Goal: Task Accomplishment & Management: Manage account settings

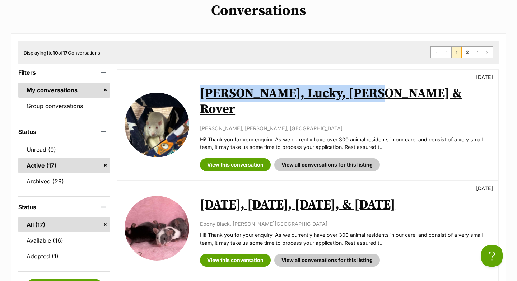
click at [279, 197] on link "Tuesday, Wednesday, Thursday, & Friday" at bounding box center [297, 205] width 195 height 16
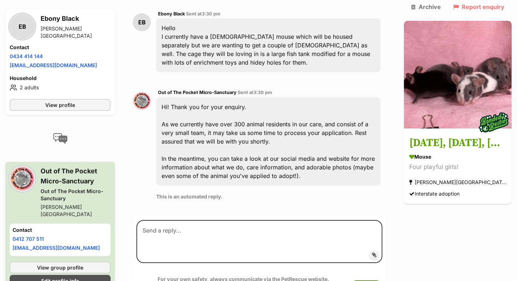
scroll to position [228, 0]
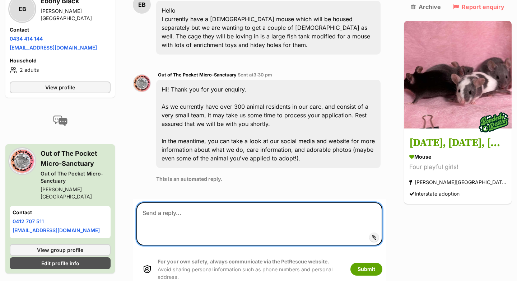
click at [275, 213] on textarea at bounding box center [259, 223] width 246 height 43
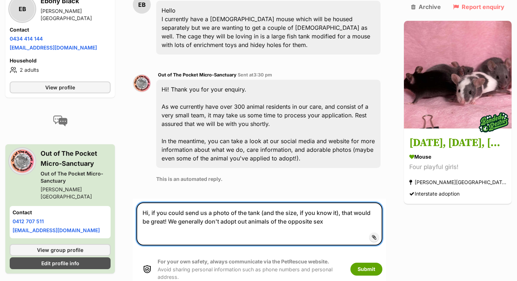
click at [263, 220] on textarea "Hi, if you could send us a photo of the tank (and the size, if you know it), th…" at bounding box center [259, 223] width 246 height 43
click at [250, 220] on textarea "Hi, if you could send us a photo of the tank (and the size, if you know it), th…" at bounding box center [259, 223] width 246 height 43
click at [368, 220] on textarea "Hi, if you could send us a photo of the tank (and the size, if you know it), th…" at bounding box center [259, 223] width 246 height 43
click at [357, 222] on textarea "Hi, if you could send us a photo of the tank (and the size, if you know it), th…" at bounding box center [259, 223] width 246 height 43
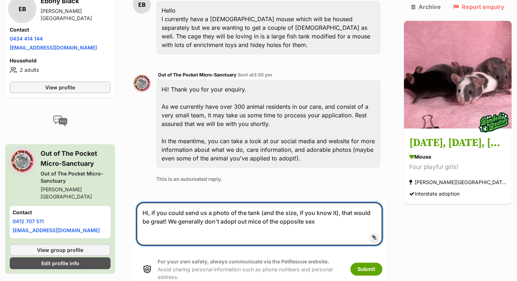
click at [265, 222] on textarea "Hi, if you could send us a photo of the tank (and the size, if you know it), th…" at bounding box center [259, 223] width 246 height 43
click at [263, 221] on textarea "Hi, if you could send us a photo of the tank (and the size, if you know it), th…" at bounding box center [259, 223] width 246 height 43
click at [365, 224] on textarea "Hi, if you could send us a photo of the tank (and the size, if you know it), th…" at bounding box center [259, 223] width 246 height 43
click at [250, 222] on textarea "Hi, if you could send us a photo of the tank (and the size, if you know it), th…" at bounding box center [259, 223] width 246 height 43
click at [311, 222] on textarea "Hi, if you could send us a photo of the tank (and the size, if you know it), th…" at bounding box center [259, 223] width 246 height 43
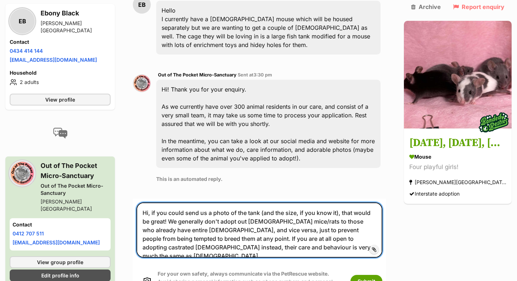
click at [339, 247] on textarea "Hi, if you could send us a photo of the tank (and the size, if you know it), th…" at bounding box center [259, 229] width 246 height 55
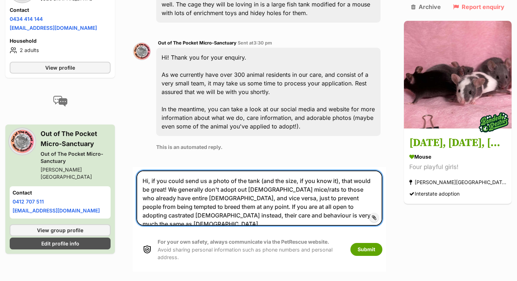
scroll to position [262, 0]
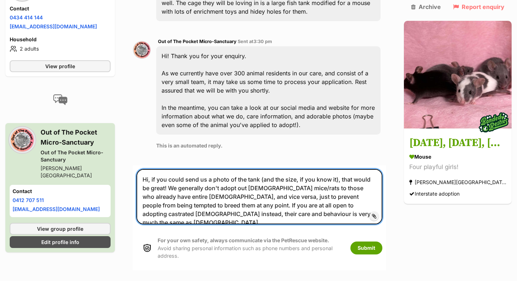
click at [268, 213] on textarea "Hi, if you could send us a photo of the tank (and the size, if you know it), th…" at bounding box center [259, 196] width 246 height 55
click at [325, 214] on textarea "Hi, if you could send us a photo of the tank (and the size, if you know it), th…" at bounding box center [259, 196] width 246 height 55
type textarea "Hi, if you could send us a photo of the tank (and the size, if you know it), th…"
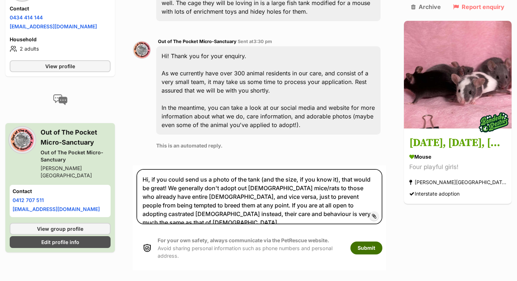
click at [376, 246] on button "Submit" at bounding box center [366, 248] width 32 height 13
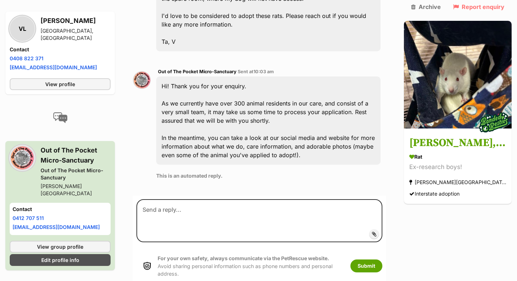
scroll to position [363, 0]
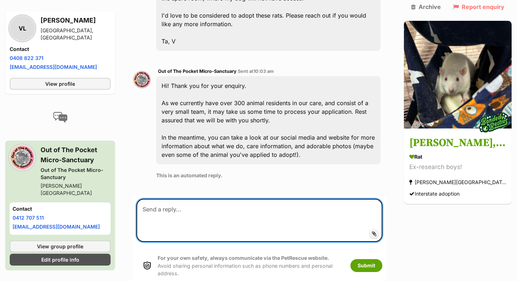
click at [281, 206] on textarea at bounding box center [259, 220] width 246 height 43
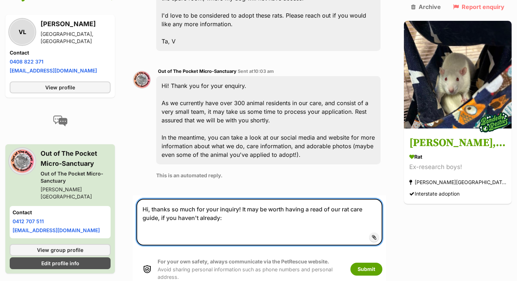
paste textarea "https://docs.google.com/document/d/1D7dBb7hhNDz4vSSL6iwZv1T87irQW0hjGUcxV_fIZwo…"
click at [232, 212] on textarea "Hi, thanks so much for your inquiry! It may be worth having a read of our rat c…" at bounding box center [259, 222] width 246 height 47
click at [236, 199] on textarea "Hi, thanks so much for your inquiry! It may be worth having a read of our rat c…" at bounding box center [259, 222] width 246 height 47
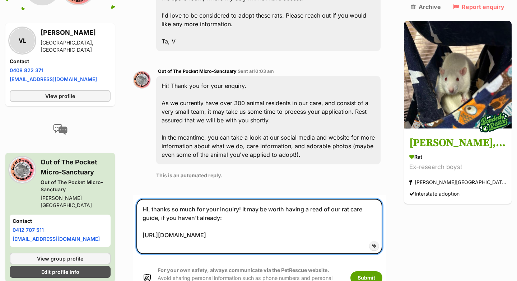
click at [242, 220] on textarea "Hi, thanks so much for your inquiry! It may be worth having a read of our rat c…" at bounding box center [259, 226] width 246 height 55
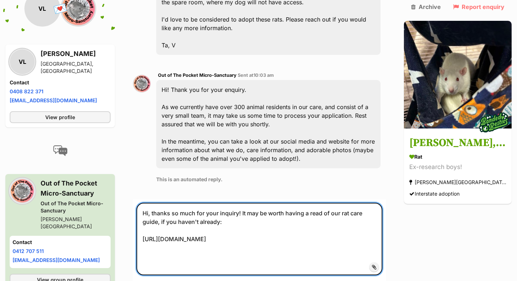
scroll to position [361, 0]
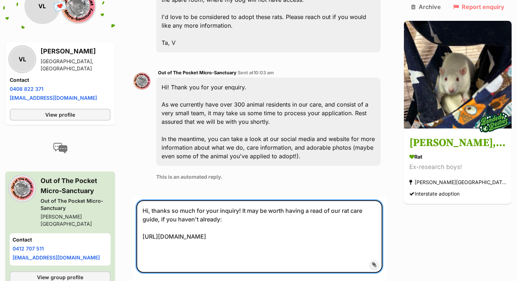
click at [204, 241] on textarea "Hi, thanks so much for your inquiry! It may be worth having a read of our rat c…" at bounding box center [259, 236] width 246 height 73
click at [173, 234] on textarea "Hi, thanks so much for your inquiry! It may be worth having a read of our rat c…" at bounding box center [259, 236] width 246 height 73
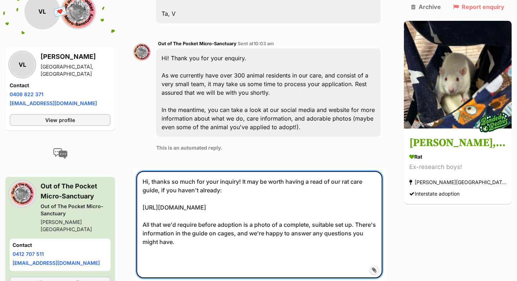
scroll to position [391, 0]
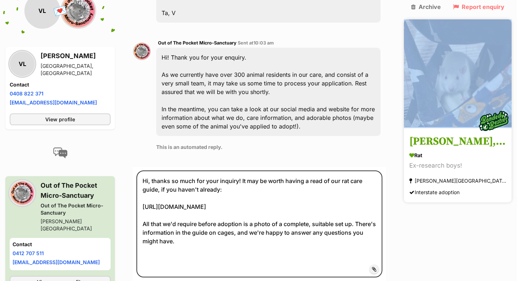
click at [330, 109] on div "Out of The Pocket Micro-Sanctuary Sent at 10:03 am Hi! Thank you for your enqui…" at bounding box center [268, 97] width 224 height 117
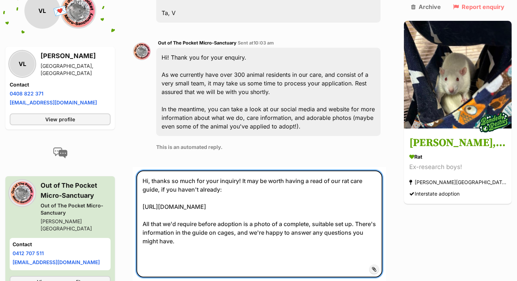
click at [214, 242] on textarea "Hi, thanks so much for your inquiry! It may be worth having a read of our rat c…" at bounding box center [259, 224] width 246 height 107
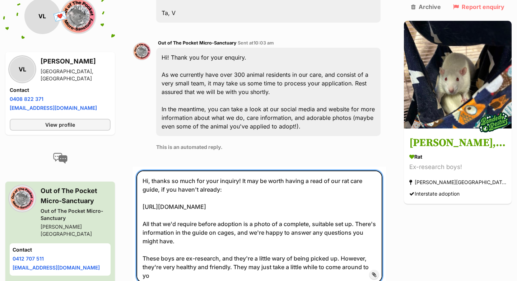
scroll to position [6, 0]
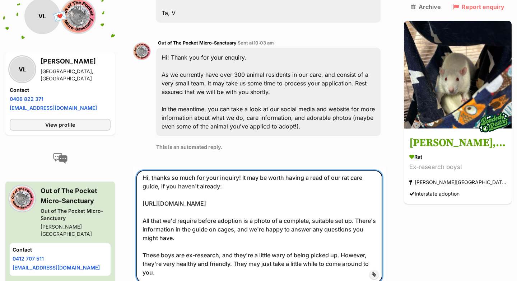
click at [211, 241] on textarea "Hi, thanks so much for your inquiry! It may be worth having a read of our rat c…" at bounding box center [259, 227] width 246 height 112
click at [241, 243] on textarea "Hi, thanks so much for your inquiry! It may be worth having a read of our rat c…" at bounding box center [259, 227] width 246 height 112
click at [260, 242] on textarea "Hi, thanks so much for your inquiry! It may be worth having a read of our rat c…" at bounding box center [259, 227] width 246 height 112
click at [312, 251] on textarea "Hi, thanks so much for your inquiry! It may be worth having a read of our rat c…" at bounding box center [259, 227] width 246 height 112
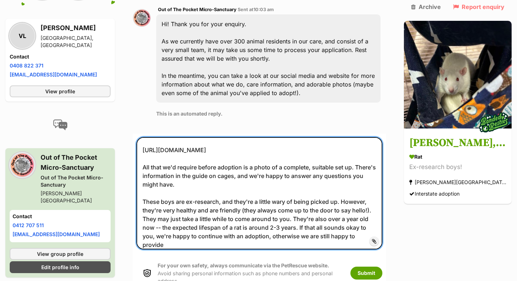
scroll to position [32, 0]
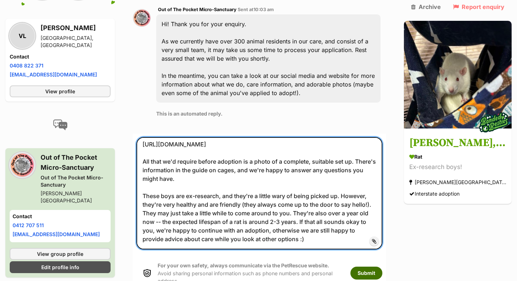
type textarea "Hi, thanks so much for your inquiry! It may be worth having a read of our rat c…"
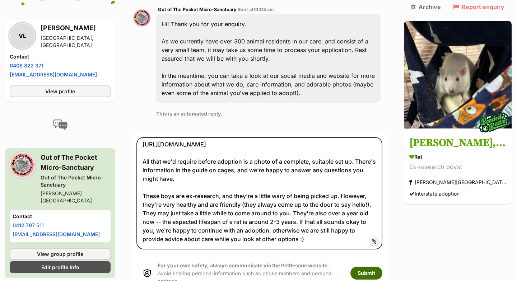
click at [363, 267] on button "Submit" at bounding box center [366, 273] width 32 height 13
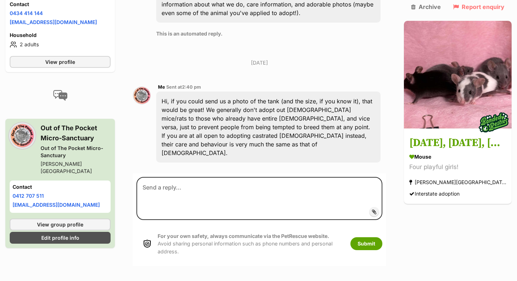
scroll to position [374, 0]
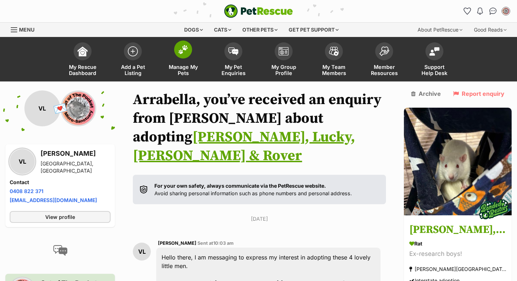
click at [178, 58] on link "Manage My Pets" at bounding box center [183, 60] width 50 height 43
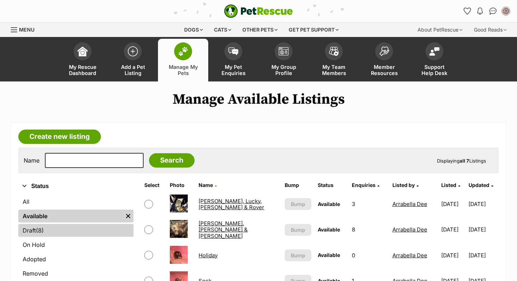
click at [35, 227] on link "Draft (8) Items" at bounding box center [75, 230] width 115 height 13
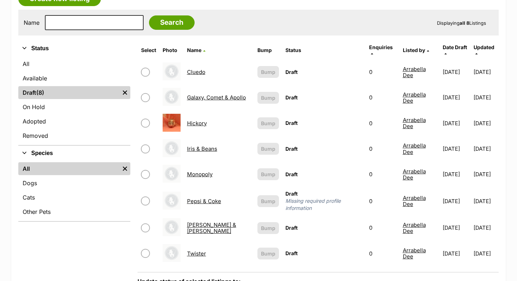
scroll to position [142, 0]
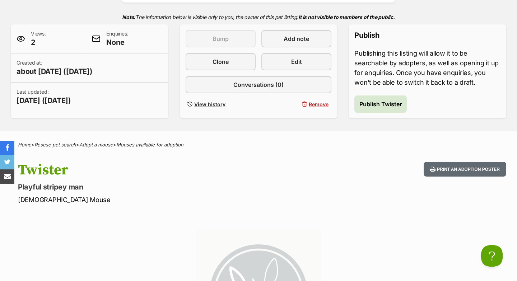
scroll to position [153, 0]
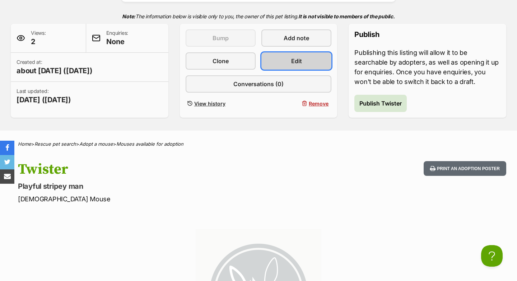
click at [307, 66] on link "Edit" at bounding box center [296, 60] width 70 height 17
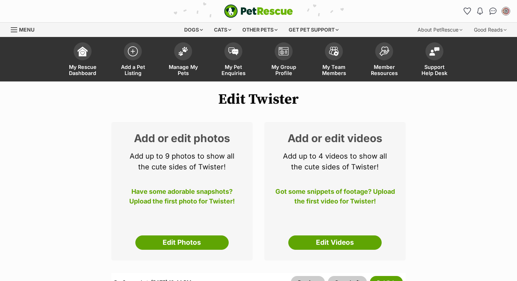
scroll to position [146, 0]
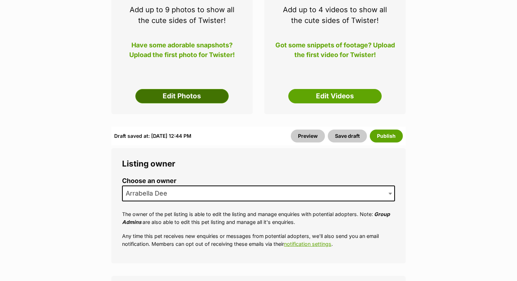
click at [213, 101] on link "Edit Photos" at bounding box center [181, 96] width 93 height 14
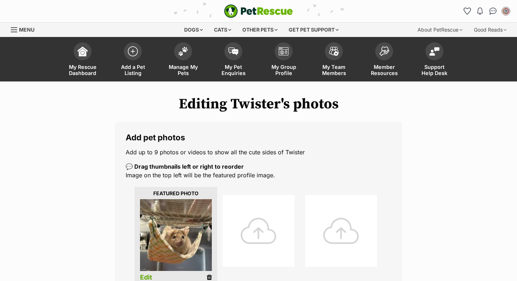
scroll to position [109, 0]
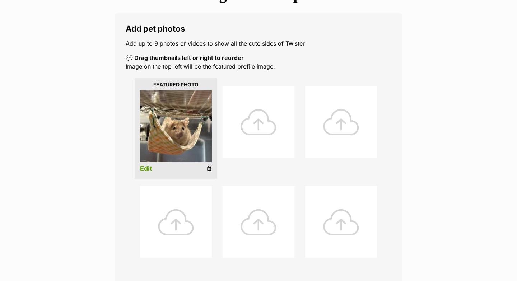
click at [146, 167] on link "Edit" at bounding box center [146, 169] width 12 height 8
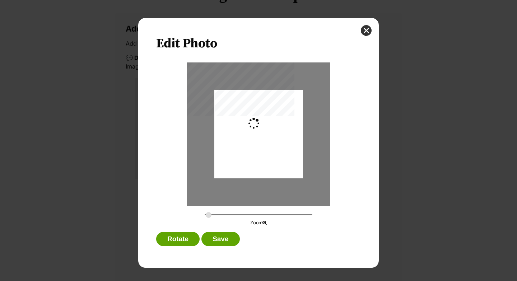
scroll to position [0, 0]
click at [272, 139] on div "Dialog Window - Close (Press escape to close)" at bounding box center [258, 135] width 89 height 118
drag, startPoint x: 208, startPoint y: 215, endPoint x: 214, endPoint y: 216, distance: 5.8
type input "0.3536"
click at [214, 216] on input "Dialog Window - Close (Press escape to close)" at bounding box center [259, 214] width 108 height 7
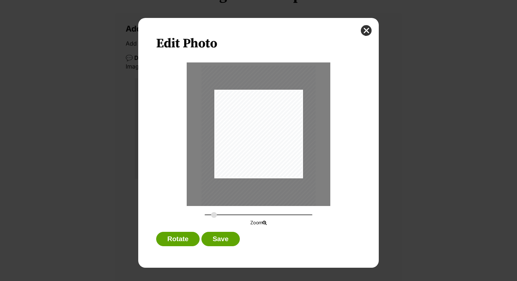
drag, startPoint x: 273, startPoint y: 150, endPoint x: 273, endPoint y: 153, distance: 3.6
click at [273, 153] on div "Dialog Window - Close (Press escape to close)" at bounding box center [258, 142] width 114 height 152
click at [219, 237] on button "Save" at bounding box center [220, 239] width 38 height 14
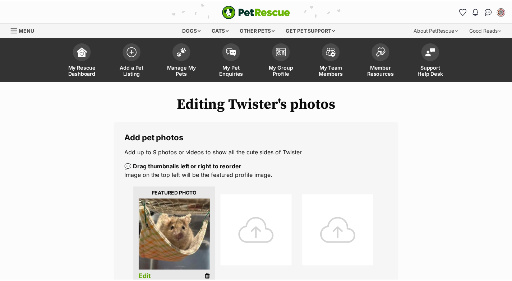
scroll to position [109, 0]
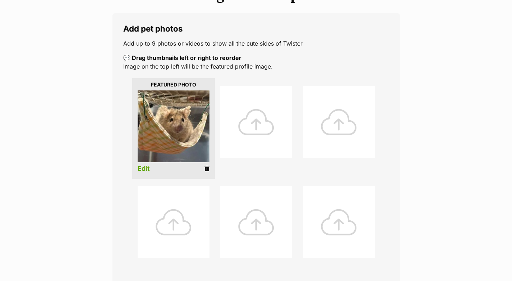
click at [261, 134] on div at bounding box center [256, 122] width 72 height 72
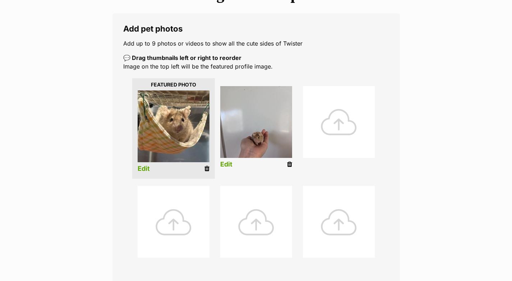
click at [228, 166] on link "Edit" at bounding box center [226, 165] width 12 height 8
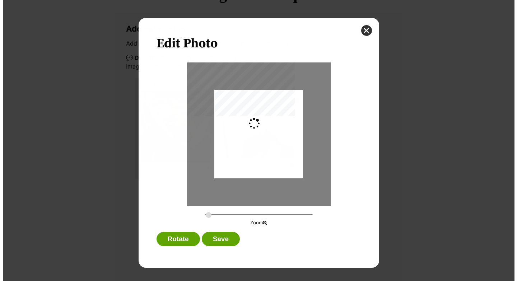
scroll to position [0, 0]
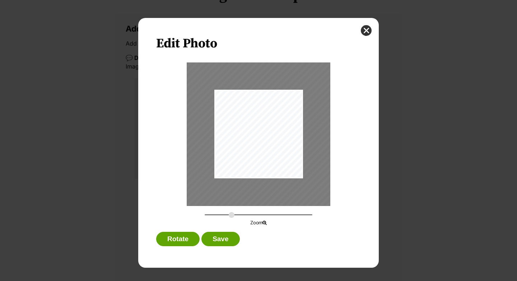
drag, startPoint x: 209, startPoint y: 215, endPoint x: 232, endPoint y: 217, distance: 23.0
type input "0.5632"
click at [231, 217] on input "Dialog Window - Close (Press escape to close)" at bounding box center [259, 214] width 108 height 7
drag, startPoint x: 270, startPoint y: 158, endPoint x: 266, endPoint y: 146, distance: 12.4
click at [266, 146] on div "Dialog Window - Close (Press escape to close)" at bounding box center [255, 121] width 182 height 242
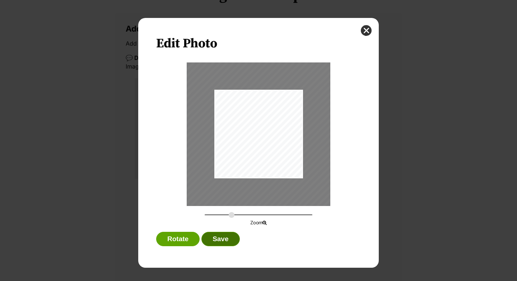
click at [235, 240] on button "Save" at bounding box center [220, 239] width 38 height 14
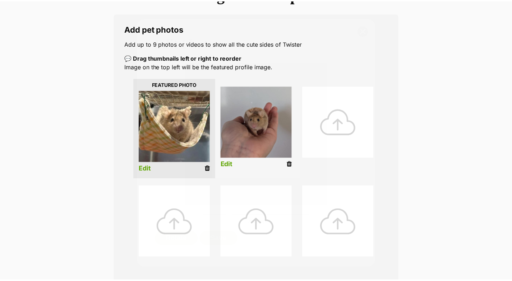
scroll to position [109, 0]
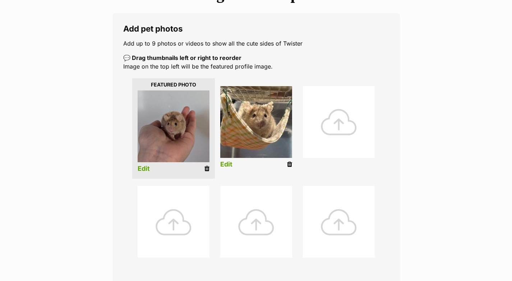
click at [441, 142] on div "Editing Twister's photos Add pet photos Add up to 9 photos or videos to show al…" at bounding box center [256, 216] width 512 height 459
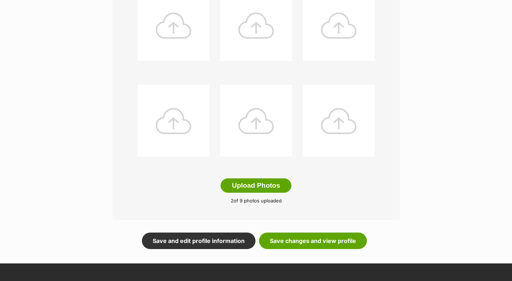
scroll to position [319, 0]
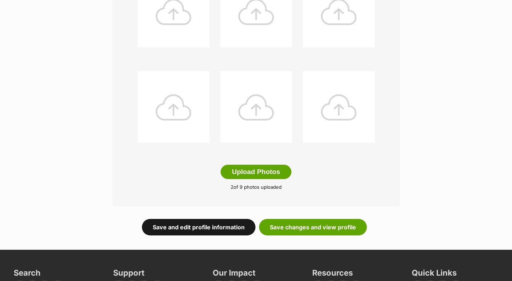
click at [238, 226] on link "Save and edit profile information" at bounding box center [198, 227] width 113 height 17
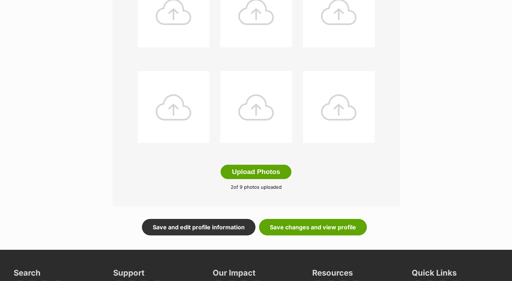
scroll to position [104, 0]
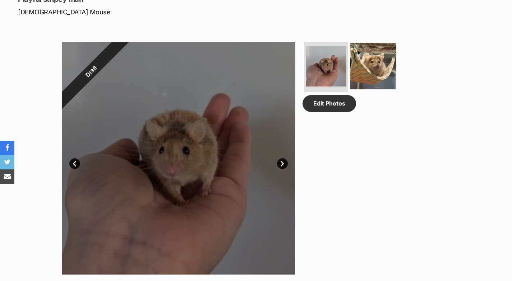
click at [376, 78] on img at bounding box center [373, 66] width 46 height 46
